Goal: Transaction & Acquisition: Purchase product/service

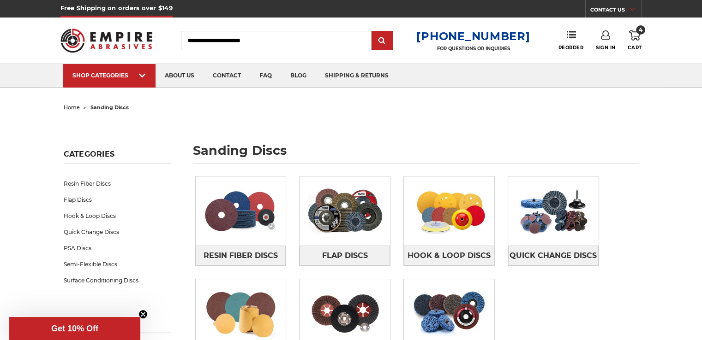
click at [628, 43] on link "4 Cart" at bounding box center [634, 40] width 14 height 20
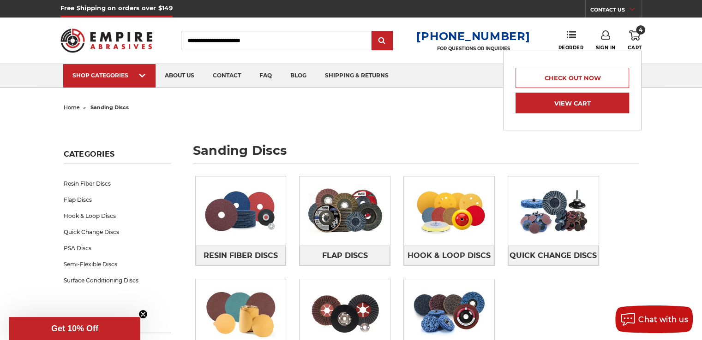
click at [602, 98] on link "View Cart" at bounding box center [571, 103] width 113 height 21
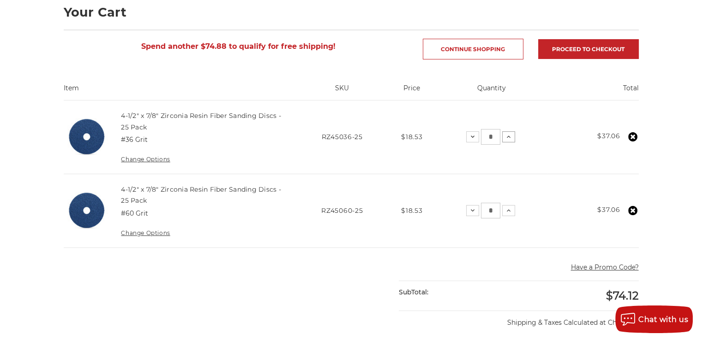
click at [508, 137] on icon at bounding box center [508, 136] width 7 height 7
click at [511, 210] on icon at bounding box center [508, 210] width 7 height 7
click at [511, 138] on icon at bounding box center [508, 136] width 7 height 7
click at [511, 210] on icon at bounding box center [508, 210] width 7 height 7
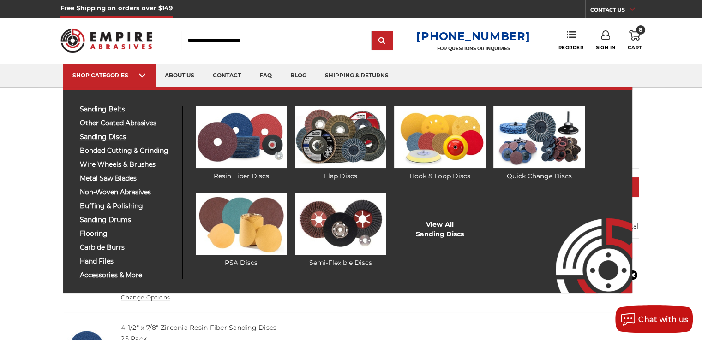
click at [111, 137] on span "sanding discs" at bounding box center [127, 137] width 95 height 7
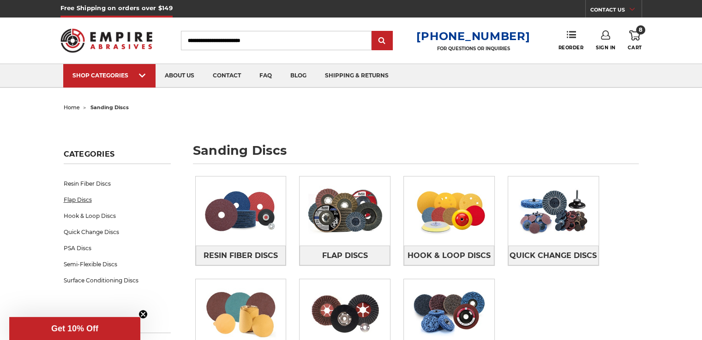
scroll to position [92, 0]
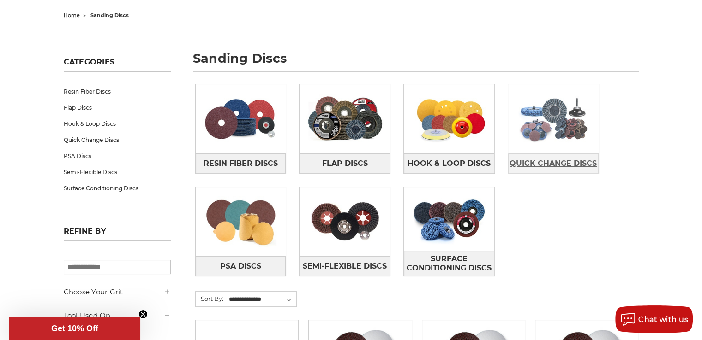
click at [540, 168] on span "Quick Change Discs" at bounding box center [552, 164] width 87 height 16
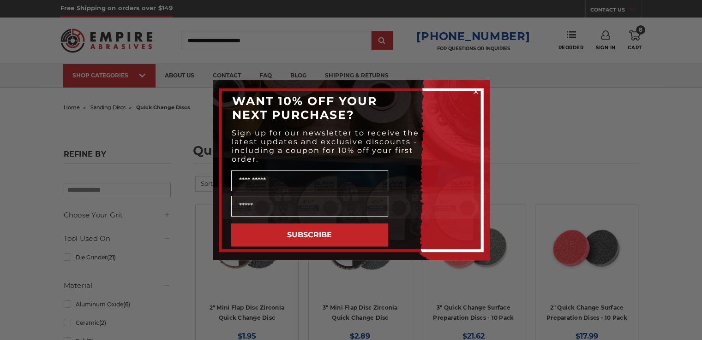
scroll to position [92, 0]
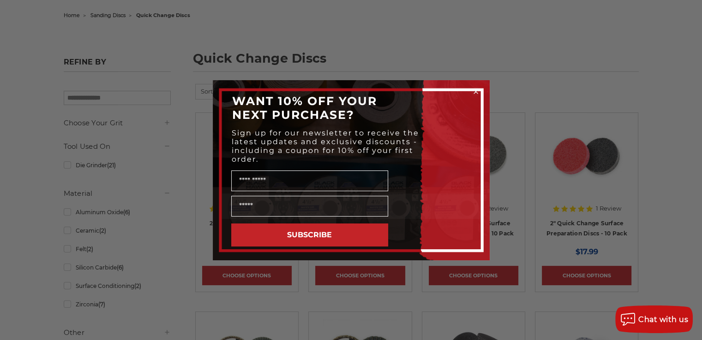
click at [476, 90] on icon "Close dialog" at bounding box center [476, 92] width 4 height 4
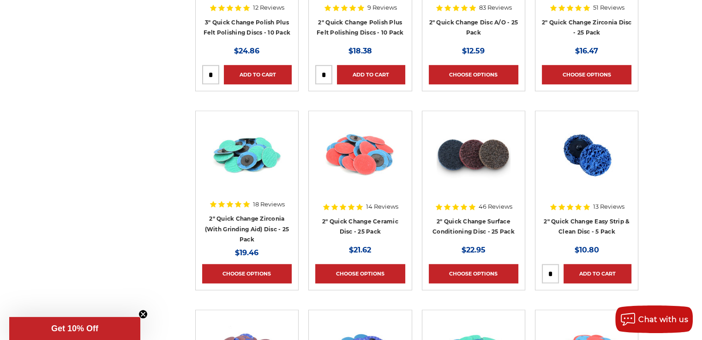
scroll to position [738, 0]
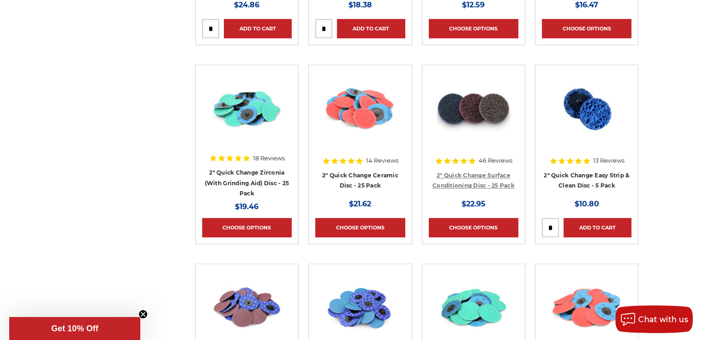
click at [465, 177] on link "2" Quick Change Surface Conditioning Disc - 25 Pack" at bounding box center [473, 181] width 82 height 18
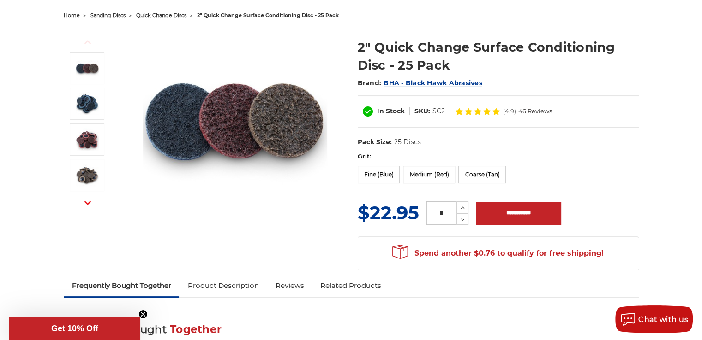
click at [423, 173] on label "Medium (Red)" at bounding box center [429, 175] width 52 height 18
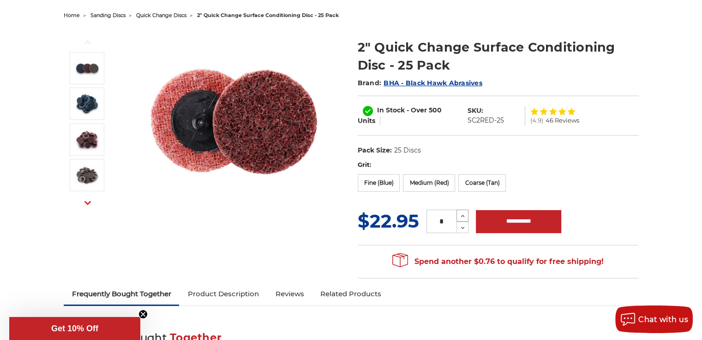
click at [462, 212] on icon at bounding box center [462, 216] width 7 height 8
type input "*"
click at [487, 216] on input "**********" at bounding box center [518, 221] width 85 height 23
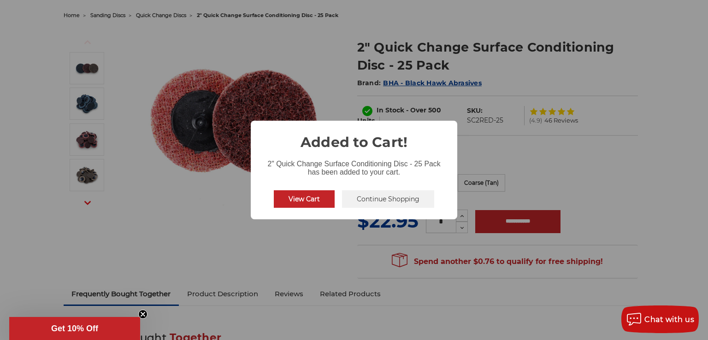
click at [398, 200] on button "Continue Shopping" at bounding box center [388, 199] width 92 height 18
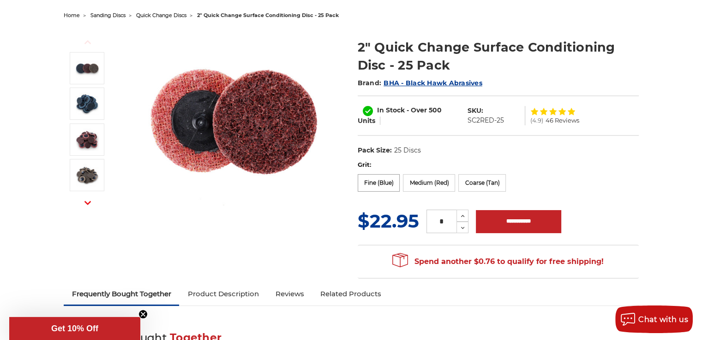
click at [377, 182] on label "Fine (Blue)" at bounding box center [378, 183] width 42 height 18
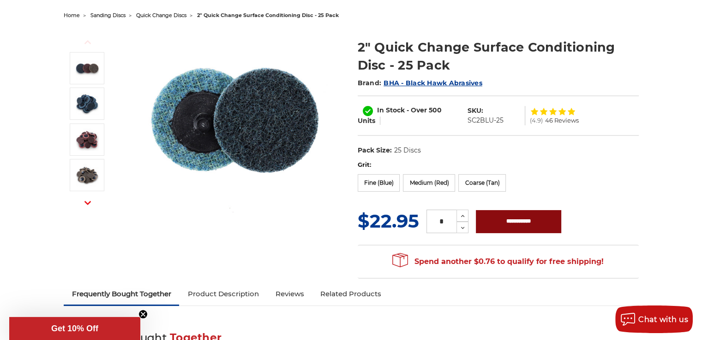
click at [500, 220] on input "**********" at bounding box center [518, 221] width 85 height 23
type input "**********"
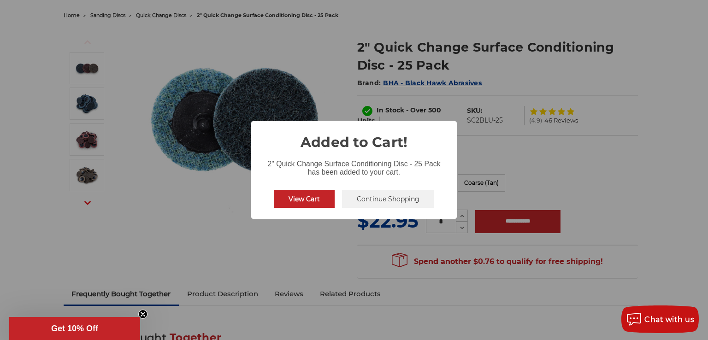
click at [372, 203] on button "Continue Shopping" at bounding box center [388, 199] width 92 height 18
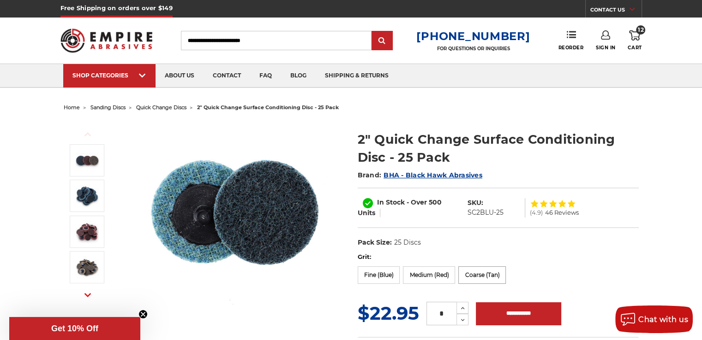
click at [484, 272] on label "Coarse (Tan)" at bounding box center [482, 276] width 48 height 18
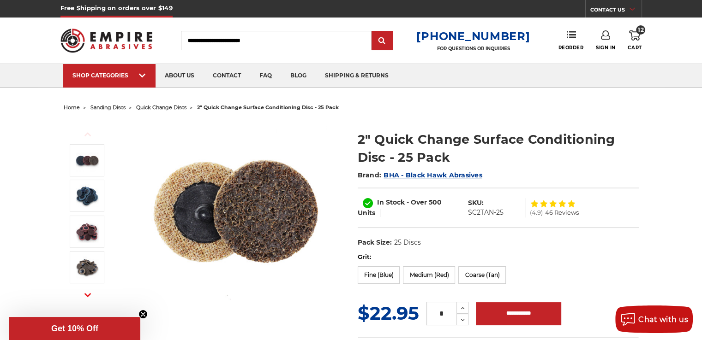
click at [72, 106] on span "home" at bounding box center [72, 107] width 16 height 6
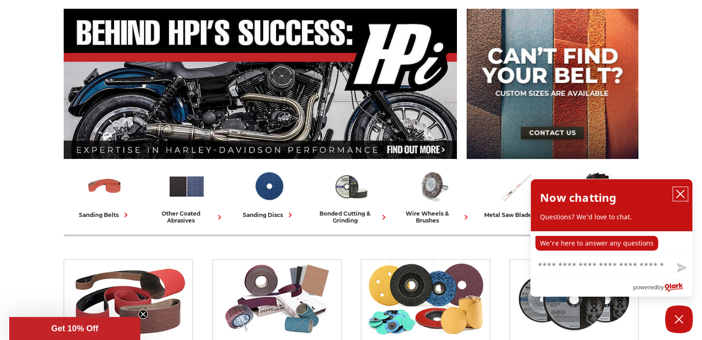
click at [679, 192] on icon "close chatbox" at bounding box center [679, 194] width 9 height 9
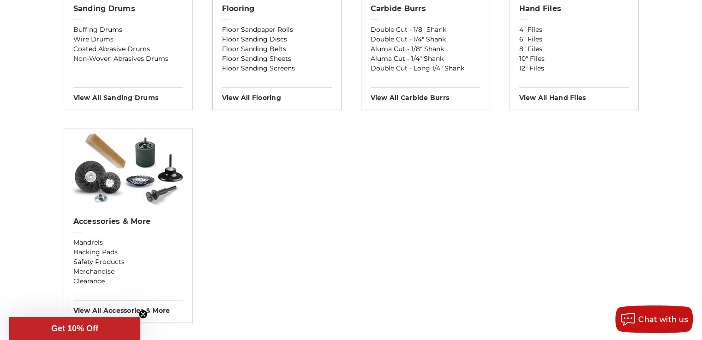
scroll to position [922, 0]
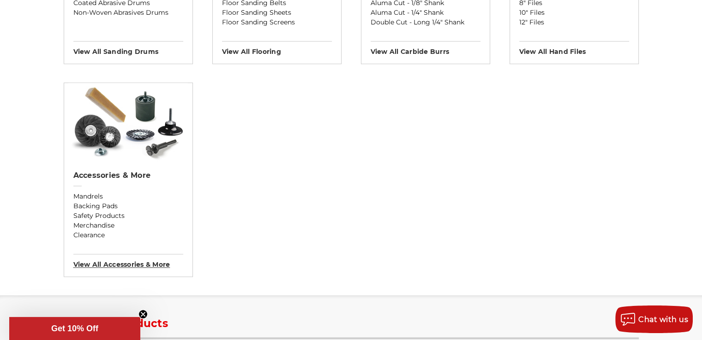
click at [159, 262] on h3 "View All accessories & more" at bounding box center [128, 261] width 110 height 15
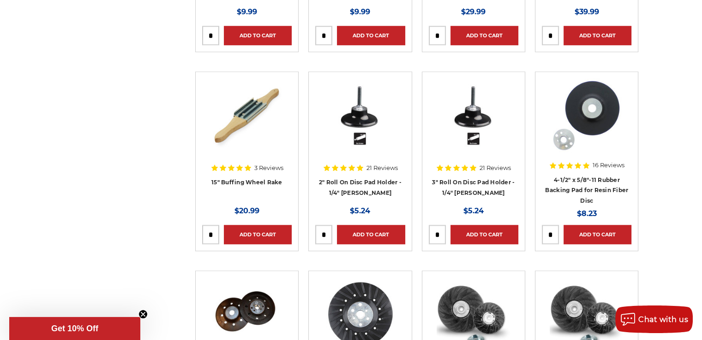
scroll to position [922, 0]
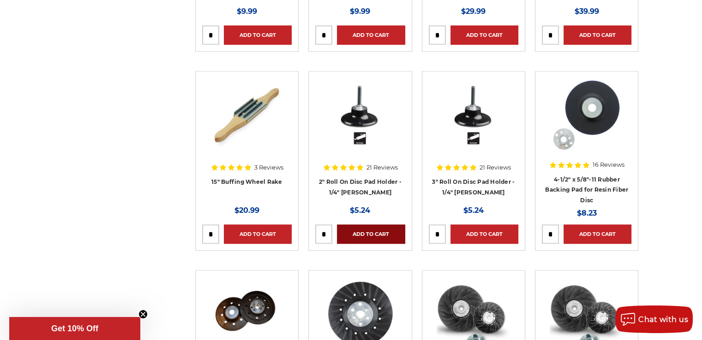
click at [354, 232] on link "Add to Cart" at bounding box center [371, 234] width 68 height 19
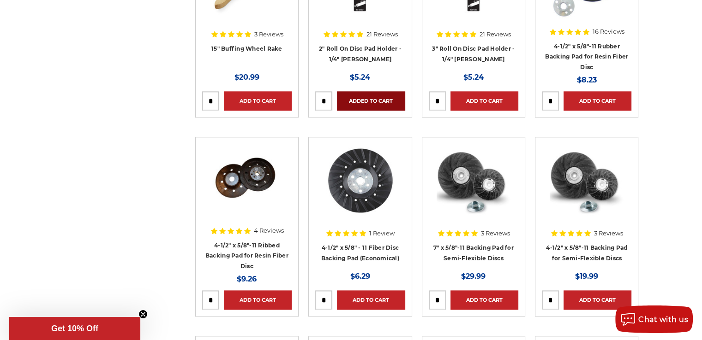
scroll to position [1061, 0]
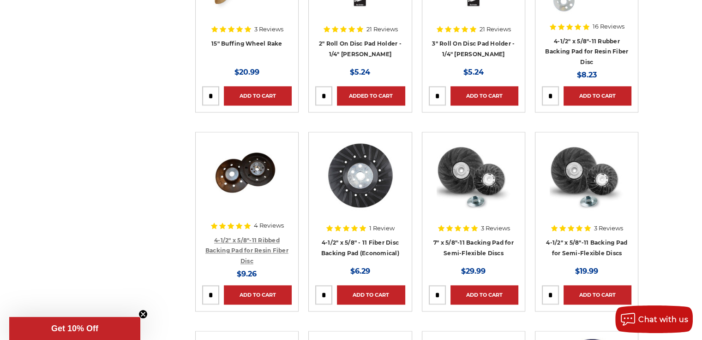
click at [265, 238] on link "4-1/2" x 5/8"-11 Ribbed Backing Pad for Resin Fiber Disc" at bounding box center [246, 251] width 83 height 28
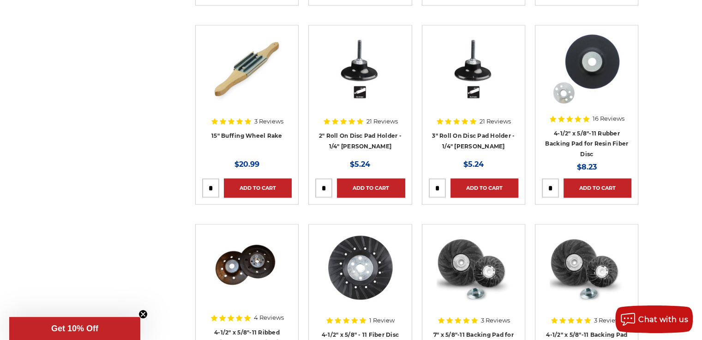
scroll to position [1015, 0]
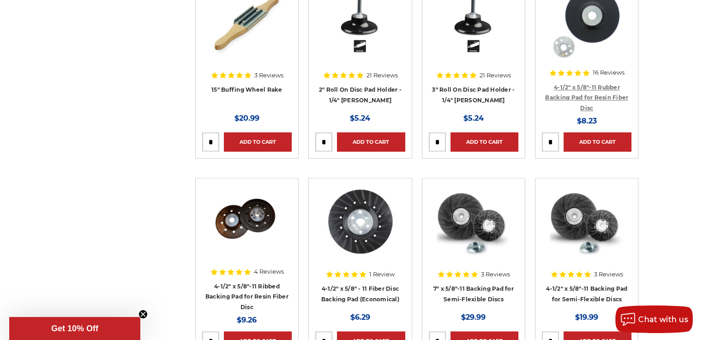
click at [594, 86] on link "4-1/2" x 5/8"-11 Rubber Backing Pad for Resin Fiber Disc" at bounding box center [586, 98] width 83 height 28
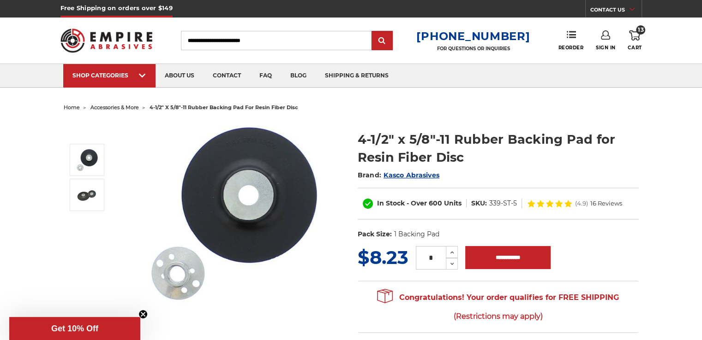
scroll to position [92, 0]
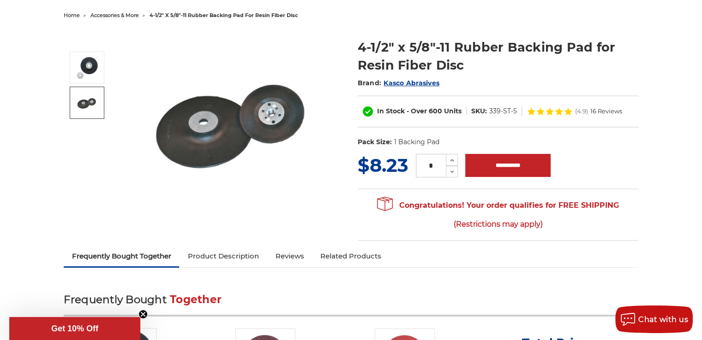
click at [80, 98] on img at bounding box center [87, 102] width 23 height 23
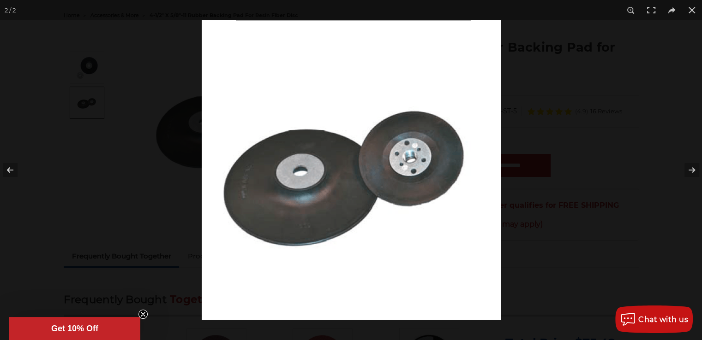
click at [113, 152] on div at bounding box center [351, 170] width 702 height 340
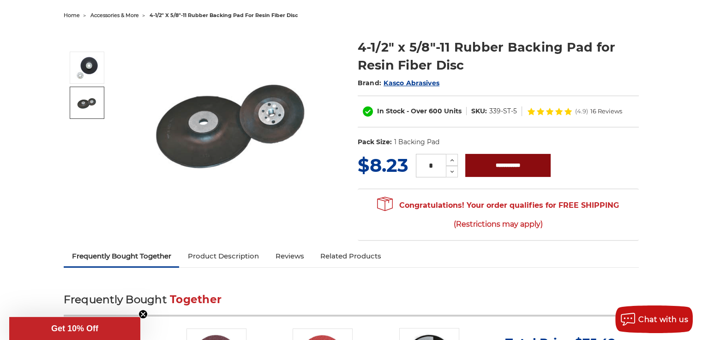
click at [500, 168] on input "**********" at bounding box center [507, 165] width 85 height 23
type input "**********"
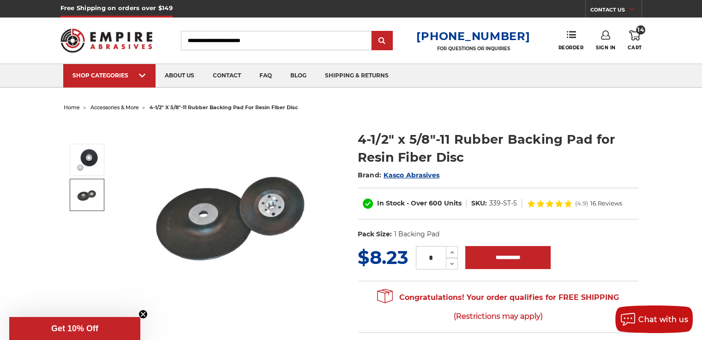
click at [638, 39] on icon at bounding box center [634, 35] width 11 height 10
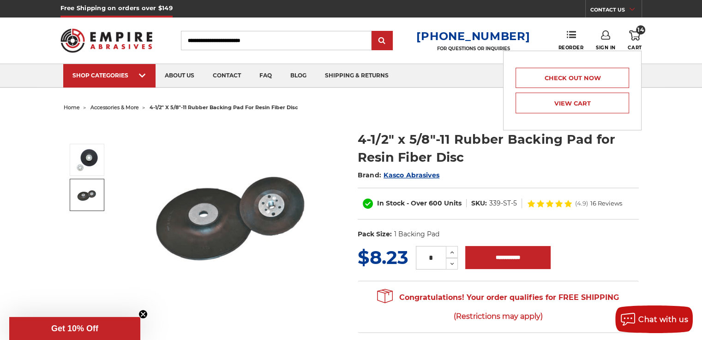
click at [72, 106] on span "home" at bounding box center [72, 107] width 16 height 6
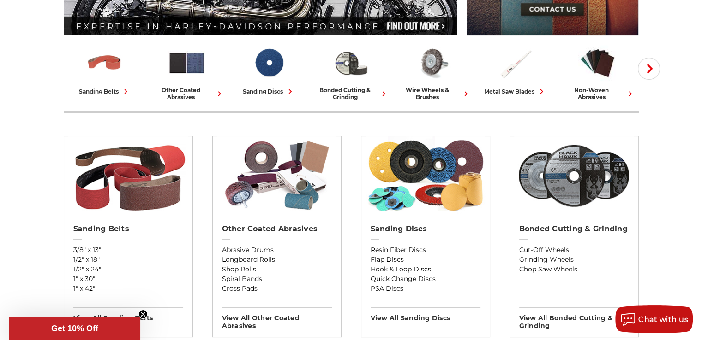
scroll to position [277, 0]
